Goal: Task Accomplishment & Management: Manage account settings

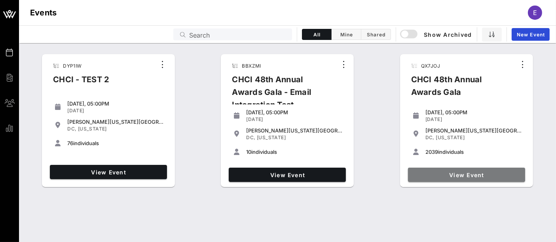
click at [460, 178] on span "View Event" at bounding box center [466, 175] width 111 height 7
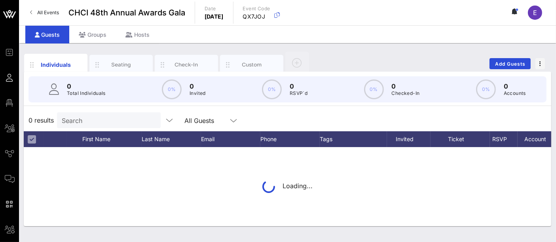
click at [121, 67] on div "Seating" at bounding box center [121, 65] width 35 height 8
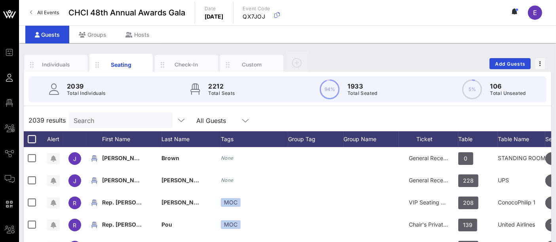
click at [110, 120] on input "Search" at bounding box center [120, 120] width 93 height 10
click at [100, 112] on div at bounding box center [120, 120] width 93 height 16
click at [475, 138] on icon at bounding box center [477, 139] width 5 height 5
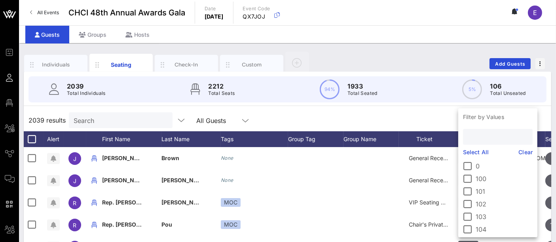
click at [491, 134] on input "text" at bounding box center [496, 137] width 59 height 10
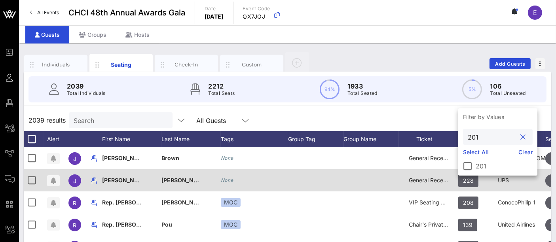
click at [469, 167] on div at bounding box center [467, 165] width 13 height 13
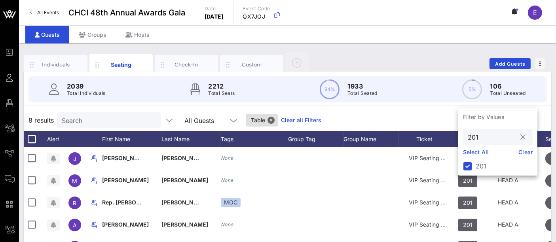
click at [480, 138] on input "201" at bounding box center [491, 137] width 49 height 10
type input "101"
click at [470, 162] on div at bounding box center [467, 165] width 13 height 13
click at [402, 119] on div "17 results Search All Guests Table Clear all Filters" at bounding box center [287, 120] width 527 height 22
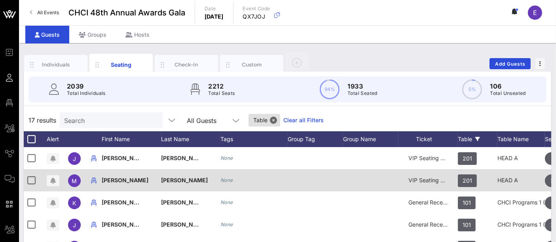
scroll to position [0, 0]
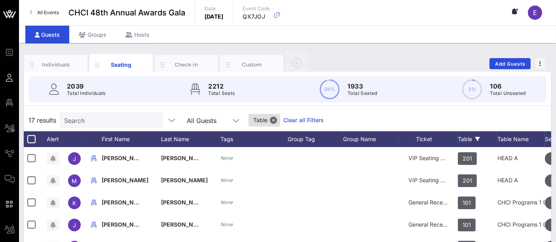
click at [477, 137] on icon at bounding box center [477, 139] width 5 height 5
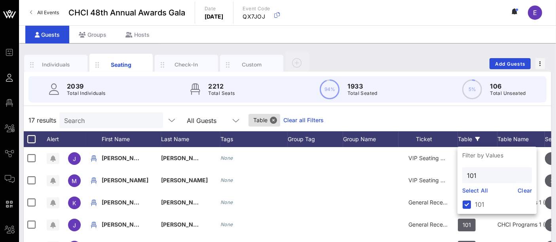
click at [527, 193] on link "Clear" at bounding box center [525, 190] width 14 height 9
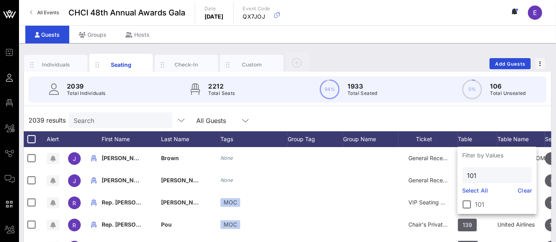
click at [524, 190] on link "Clear" at bounding box center [525, 190] width 14 height 9
click at [465, 205] on div at bounding box center [466, 204] width 13 height 13
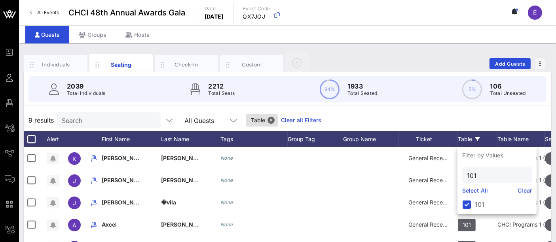
click at [413, 123] on div "9 results Search All Guests Table Clear all Filters" at bounding box center [287, 120] width 527 height 22
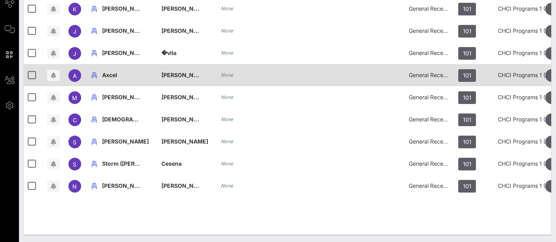
scroll to position [0, 0]
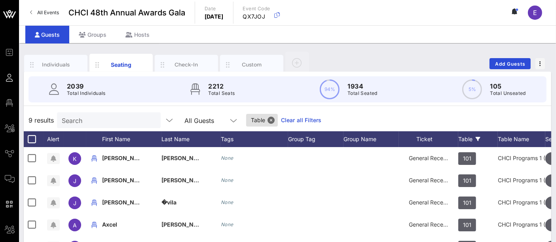
click at [113, 120] on input "Search" at bounding box center [108, 120] width 93 height 10
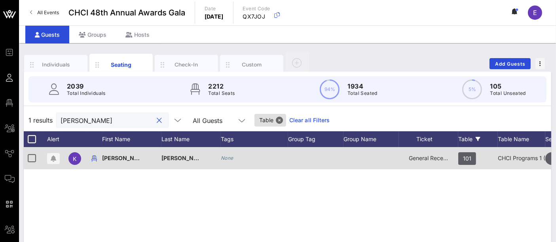
click at [429, 154] on div "General Reception" at bounding box center [428, 158] width 40 height 22
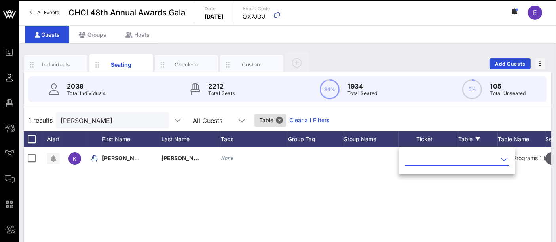
click at [410, 59] on div "Individuals Seating Check-In Custom Add Guests" at bounding box center [287, 63] width 527 height 25
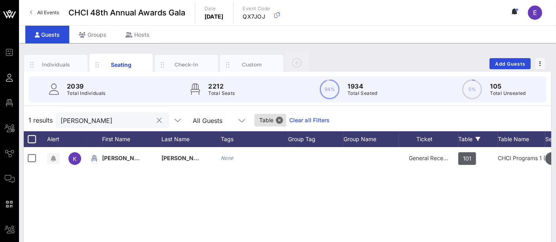
click at [98, 121] on input "kyle" at bounding box center [107, 120] width 93 height 10
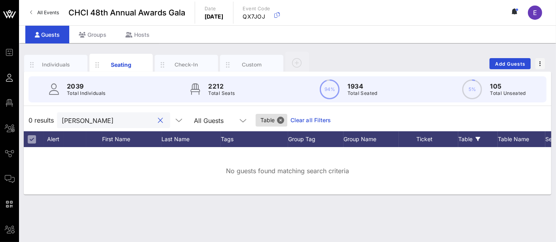
click at [94, 120] on input "william" at bounding box center [108, 120] width 93 height 10
click at [277, 121] on button "Close" at bounding box center [280, 120] width 7 height 7
click at [122, 122] on input "william" at bounding box center [108, 120] width 93 height 10
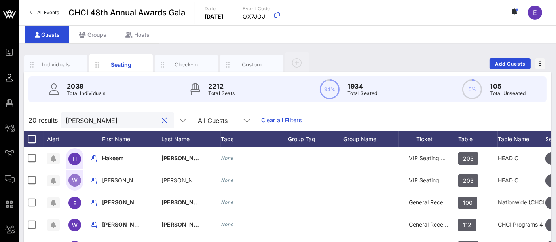
click at [106, 118] on input "william" at bounding box center [112, 120] width 93 height 10
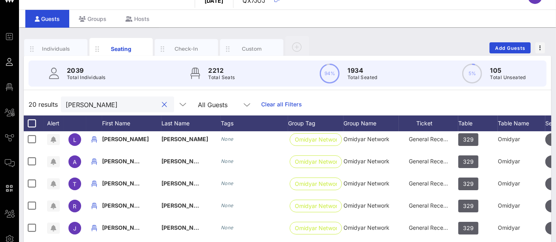
scroll to position [212, 0]
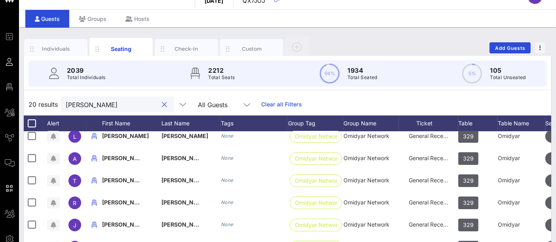
click at [109, 102] on input "william" at bounding box center [112, 104] width 93 height 10
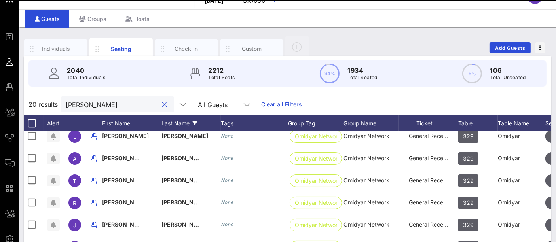
click at [87, 103] on input "william" at bounding box center [112, 104] width 93 height 10
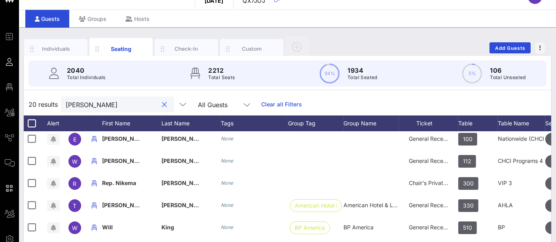
click at [103, 109] on input "william" at bounding box center [112, 104] width 93 height 10
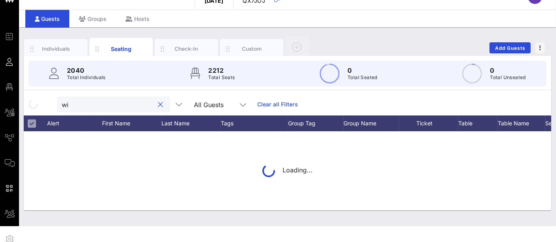
type input "w"
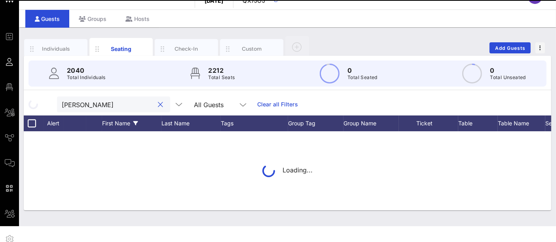
scroll to position [0, 0]
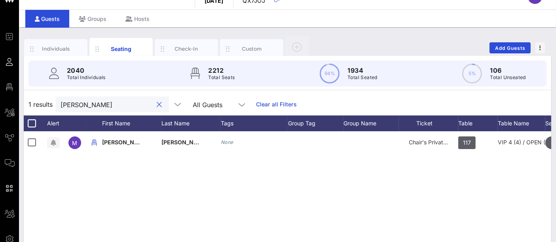
type input "monica g"
click at [92, 108] on input "monica g" at bounding box center [107, 104] width 93 height 10
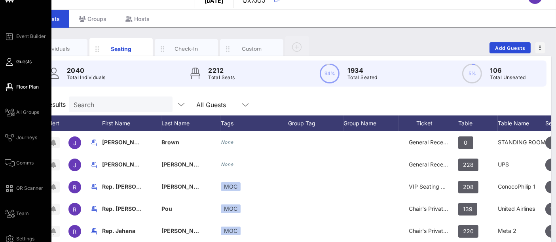
click at [34, 87] on span "Floor Plan" at bounding box center [27, 86] width 23 height 7
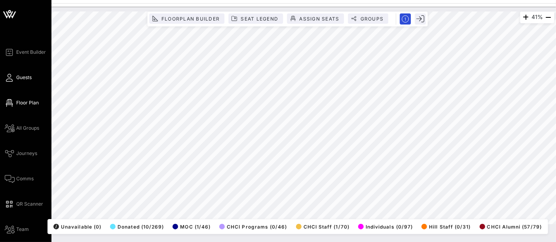
click at [9, 78] on icon at bounding box center [10, 77] width 10 height 1
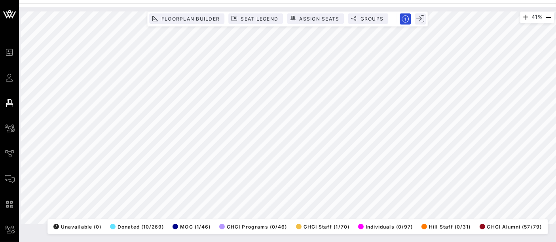
click at [0, 0] on span "Guests" at bounding box center [0, 0] width 0 height 0
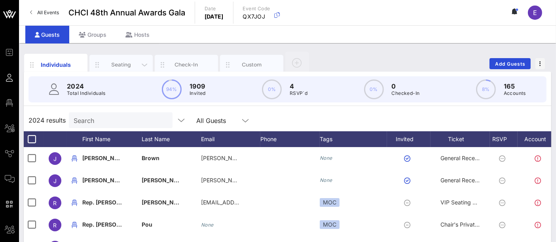
click at [127, 66] on div "Seating" at bounding box center [121, 65] width 35 height 8
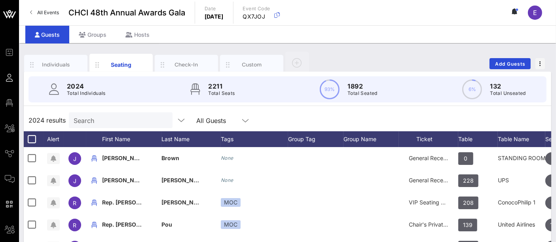
click at [114, 123] on input "Search" at bounding box center [120, 120] width 93 height 10
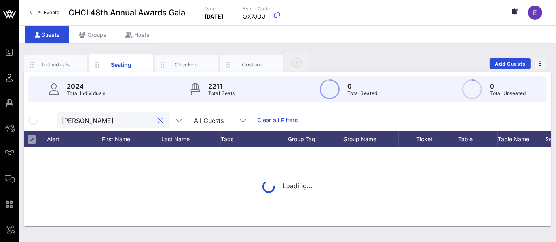
type input "[PERSON_NAME]"
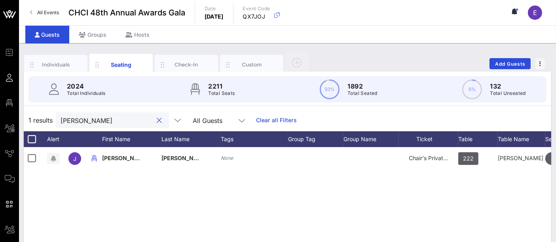
click at [109, 115] on input "[PERSON_NAME]" at bounding box center [107, 120] width 93 height 10
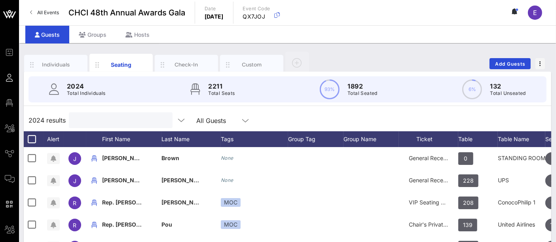
click at [103, 124] on input "text" at bounding box center [120, 120] width 93 height 10
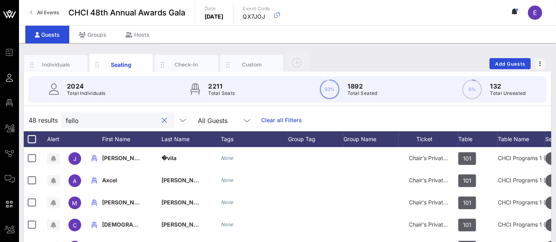
type input "fell"
click at [91, 121] on input "fell" at bounding box center [112, 120] width 93 height 10
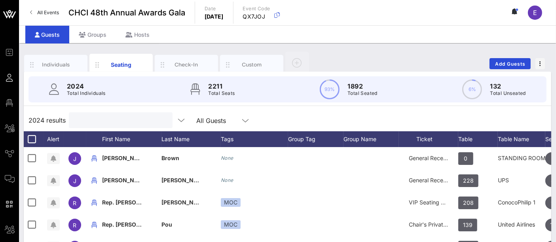
click at [121, 123] on input "text" at bounding box center [120, 120] width 93 height 10
click at [105, 121] on input "text" at bounding box center [120, 120] width 93 height 10
type input "c"
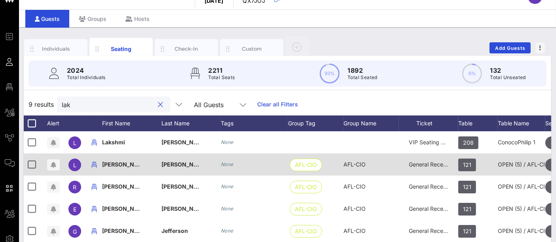
scroll to position [23, 0]
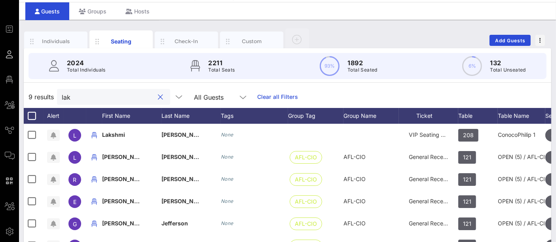
click at [95, 97] on input "lak" at bounding box center [108, 97] width 93 height 10
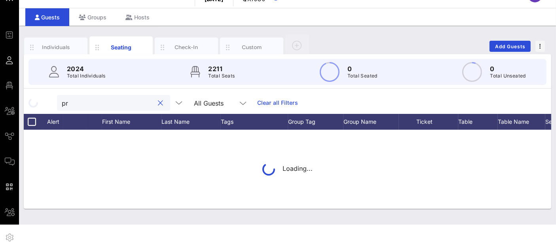
scroll to position [17, 0]
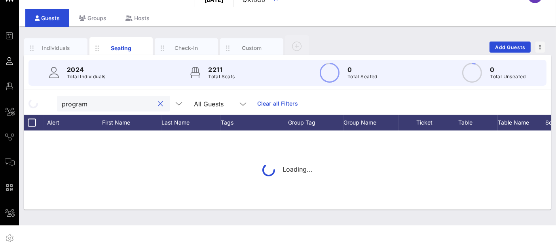
type input "programs"
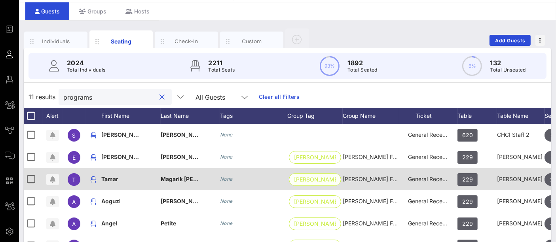
scroll to position [0, 0]
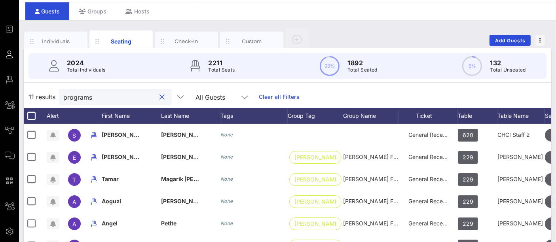
click at [160, 96] on button "clear icon" at bounding box center [162, 97] width 5 height 8
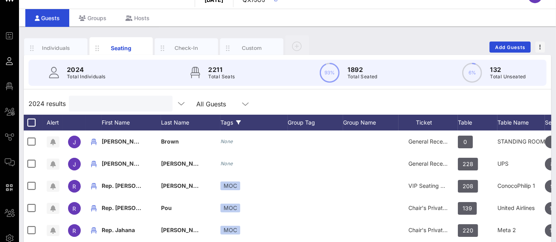
scroll to position [23, 0]
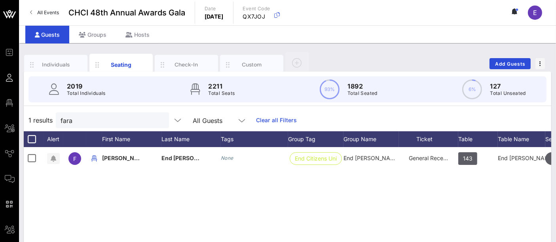
click at [47, 17] on link "All Events" at bounding box center [44, 12] width 38 height 13
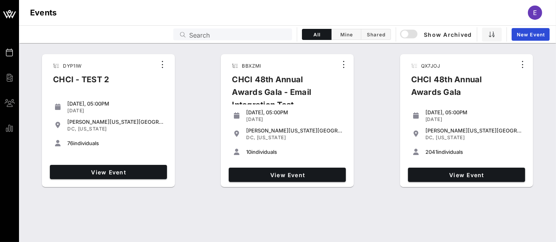
click at [507, 214] on div "DYP1IW CHCI - TEST 2 [DATE], 05:00PM [DATE] [PERSON_NAME][US_STATE][GEOGRAPHIC_…" at bounding box center [287, 142] width 537 height 199
click at [396, 167] on div "DYP1IW CHCI - TEST 2 [DATE], 05:00PM [DATE] [PERSON_NAME][US_STATE][GEOGRAPHIC_…" at bounding box center [287, 121] width 537 height 140
